Goal: Use online tool/utility: Use online tool/utility

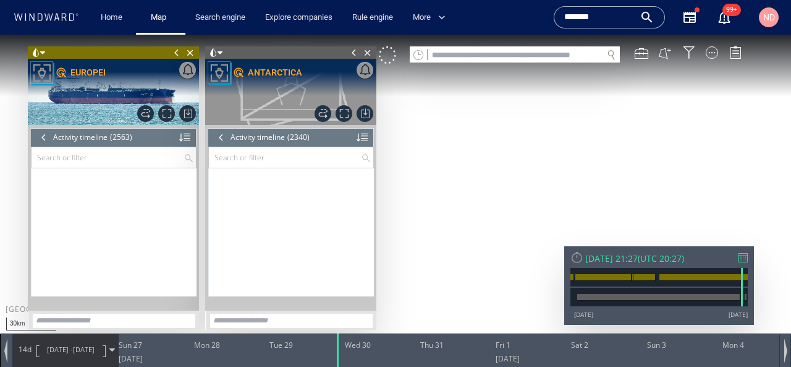
scroll to position [77689, 0]
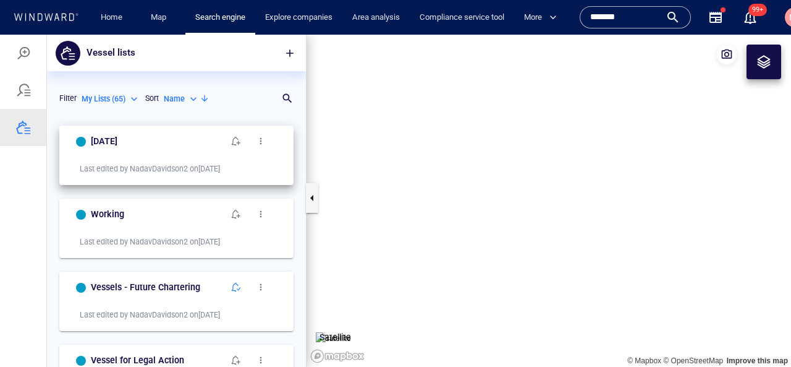
scroll to position [247, 259]
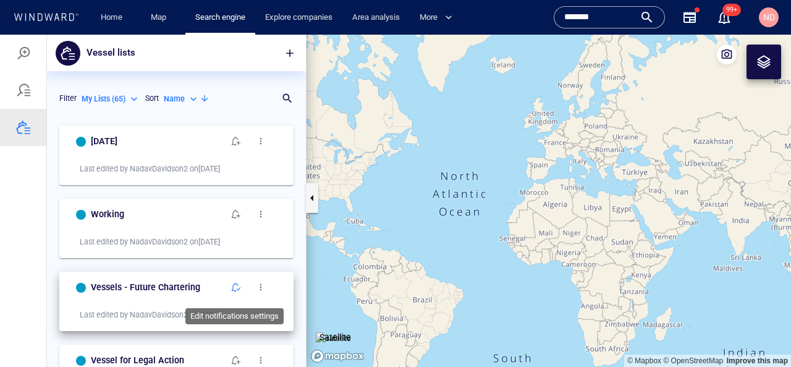
click at [238, 288] on span "button" at bounding box center [236, 287] width 10 height 10
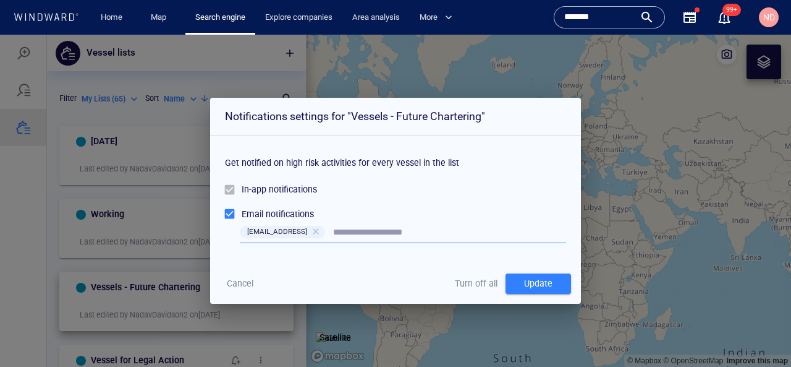
click at [482, 283] on span "Turn off all" at bounding box center [476, 283] width 43 height 15
click at [463, 284] on span "Turn off all" at bounding box center [476, 283] width 43 height 15
click at [464, 282] on span "Turn off all" at bounding box center [476, 283] width 43 height 15
click at [524, 282] on div "Update" at bounding box center [538, 283] width 33 height 20
